Goal: Book appointment/travel/reservation

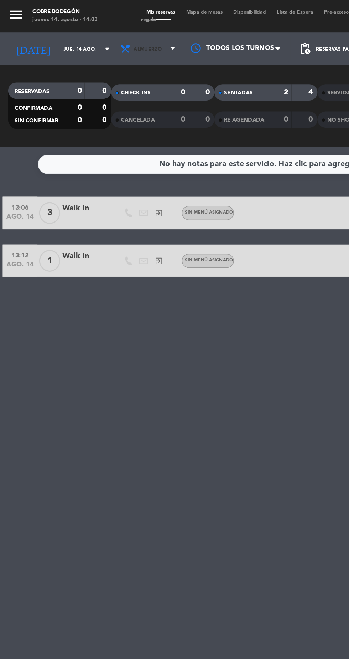
click at [105, 37] on span "Almuerzo" at bounding box center [98, 32] width 43 height 16
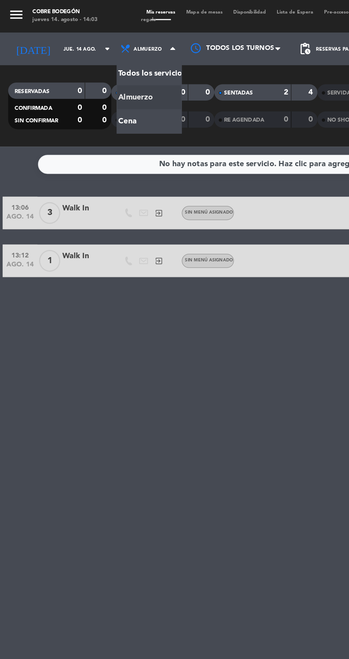
click at [42, 36] on input "jue. 14 ago." at bounding box center [60, 32] width 45 height 11
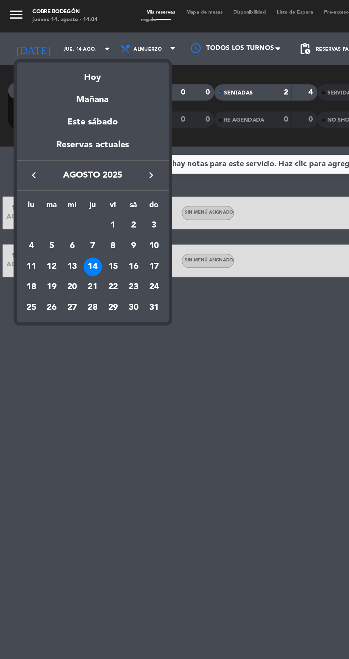
click at [67, 180] on td "15" at bounding box center [74, 175] width 14 height 14
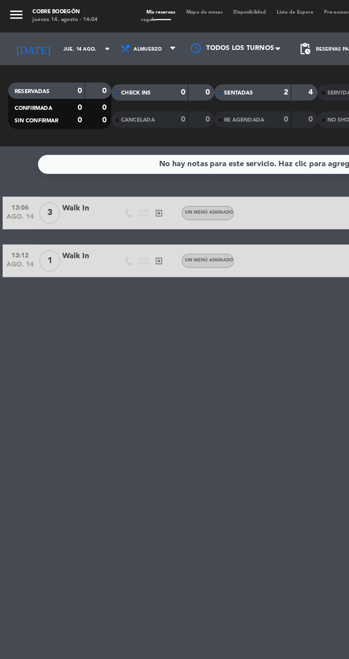
type input "vie. 15 ago."
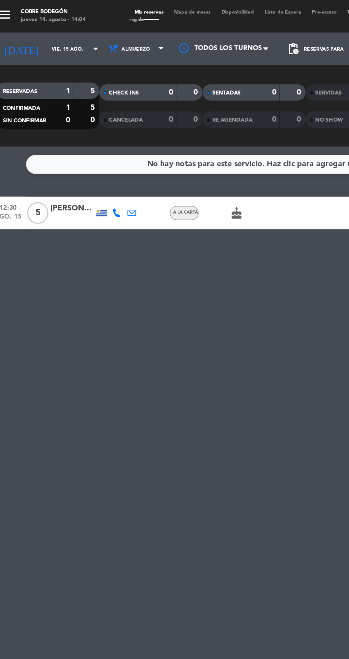
click at [52, 37] on input "vie. 15 ago." at bounding box center [60, 32] width 45 height 11
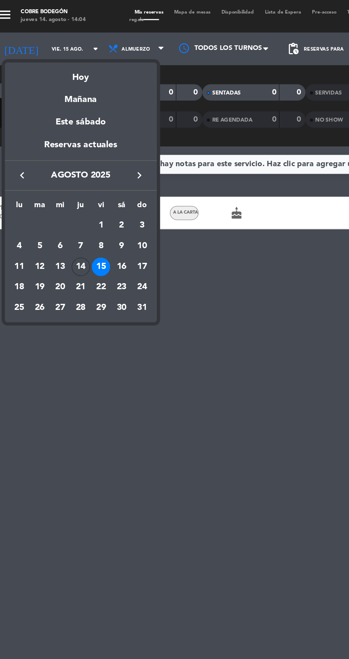
click at [175, 224] on div at bounding box center [174, 329] width 349 height 659
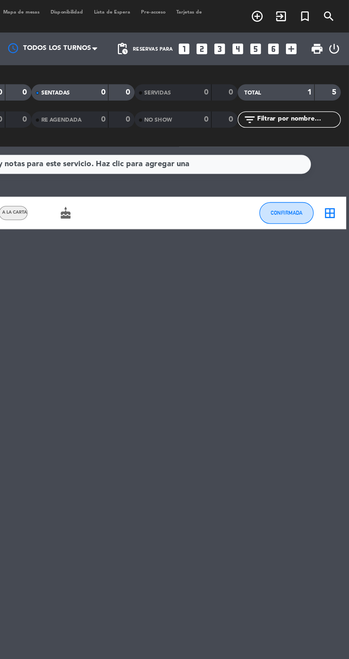
click at [267, 34] on icon "looks_3" at bounding box center [264, 31] width 9 height 9
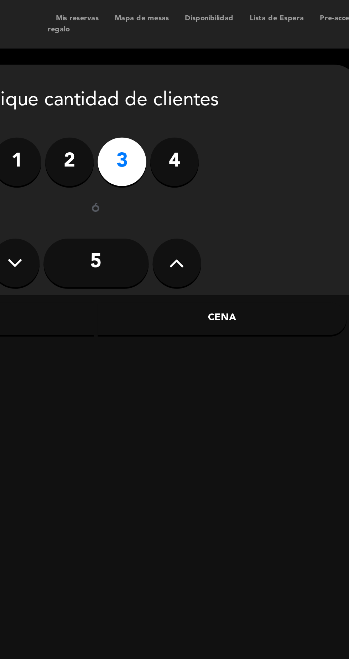
click at [152, 77] on label "4" at bounding box center [148, 71] width 21 height 21
